Goal: Browse casually

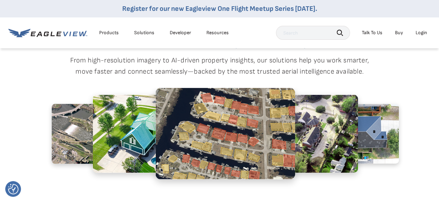
scroll to position [256, 0]
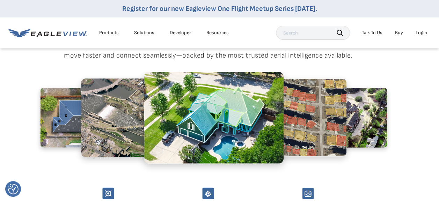
scroll to position [271, 12]
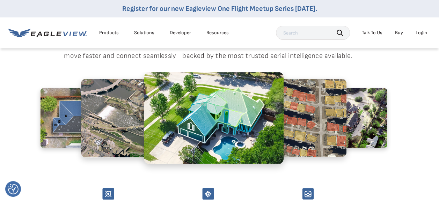
click at [118, 118] on img at bounding box center [140, 118] width 119 height 79
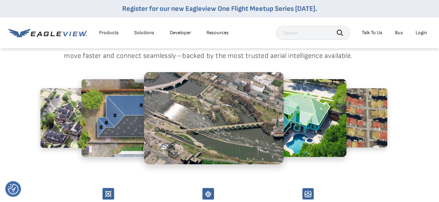
click at [105, 128] on img at bounding box center [140, 118] width 119 height 78
click at [67, 128] on img at bounding box center [85, 118] width 91 height 60
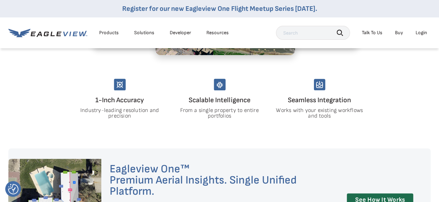
scroll to position [376, 0]
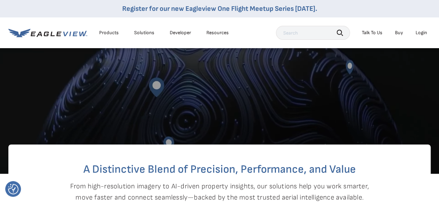
scroll to position [123, 0]
